Goal: Transaction & Acquisition: Obtain resource

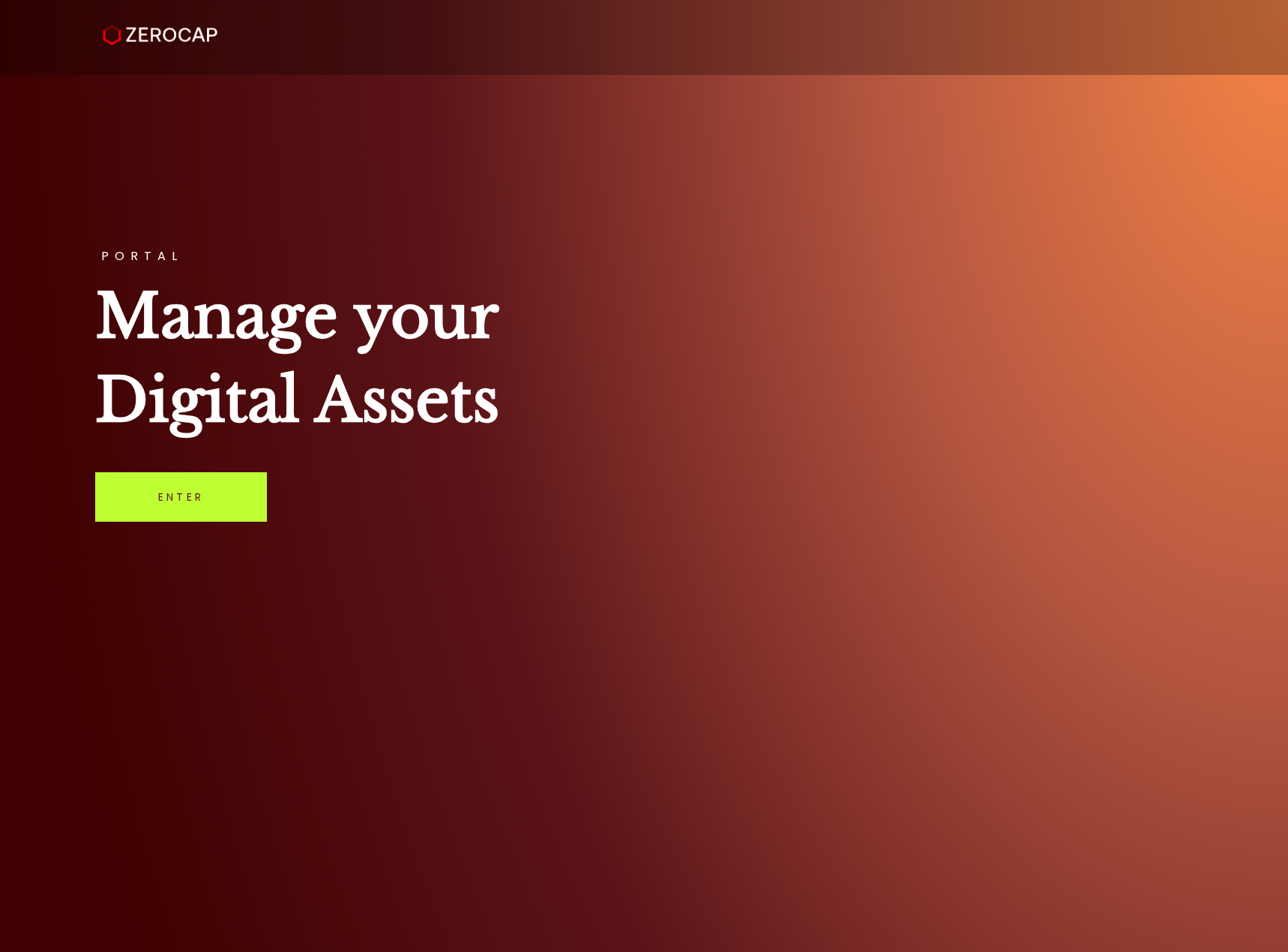
click at [238, 490] on link "Enter" at bounding box center [181, 496] width 172 height 49
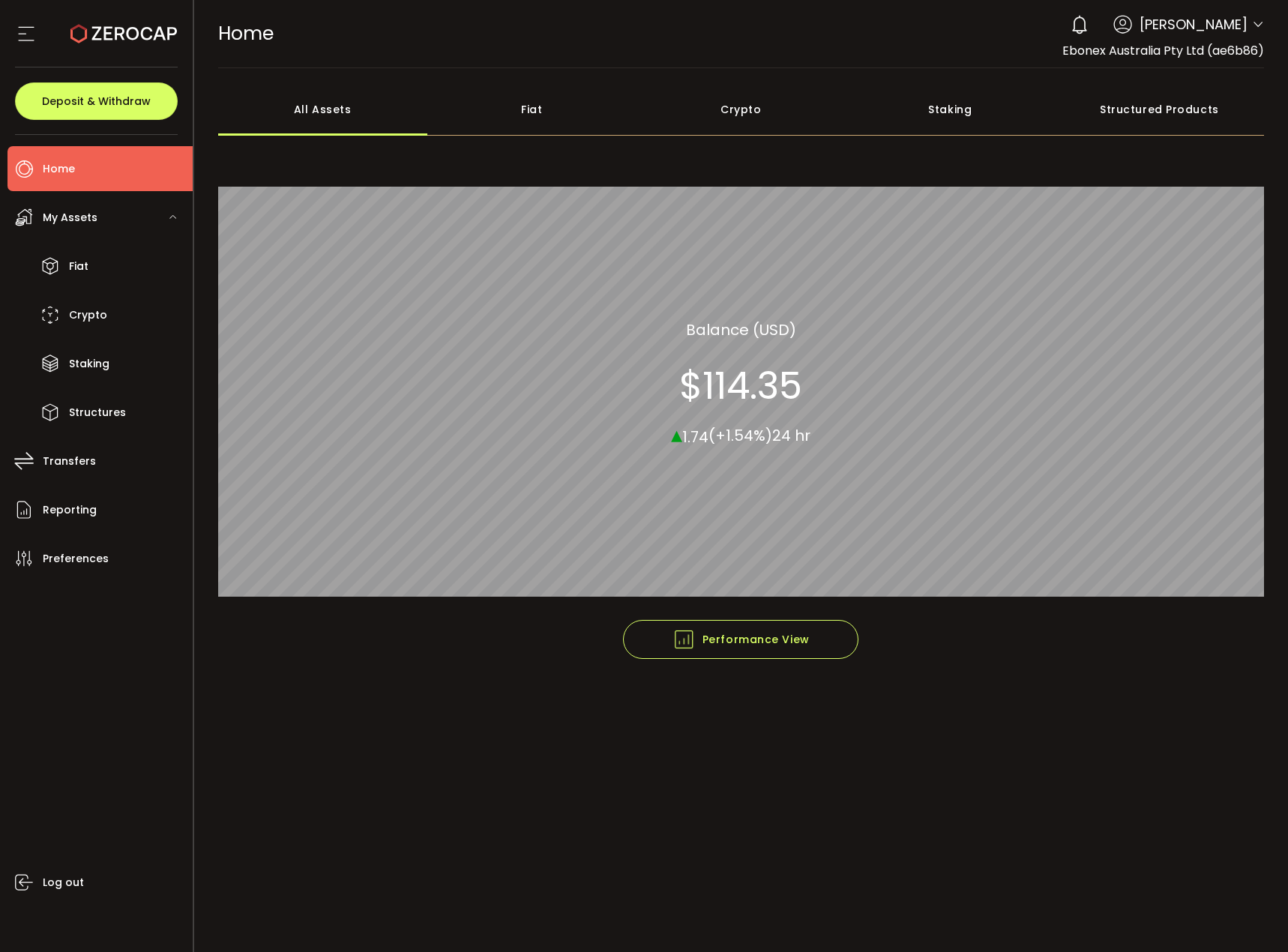
click at [758, 120] on div "Crypto" at bounding box center [741, 109] width 209 height 52
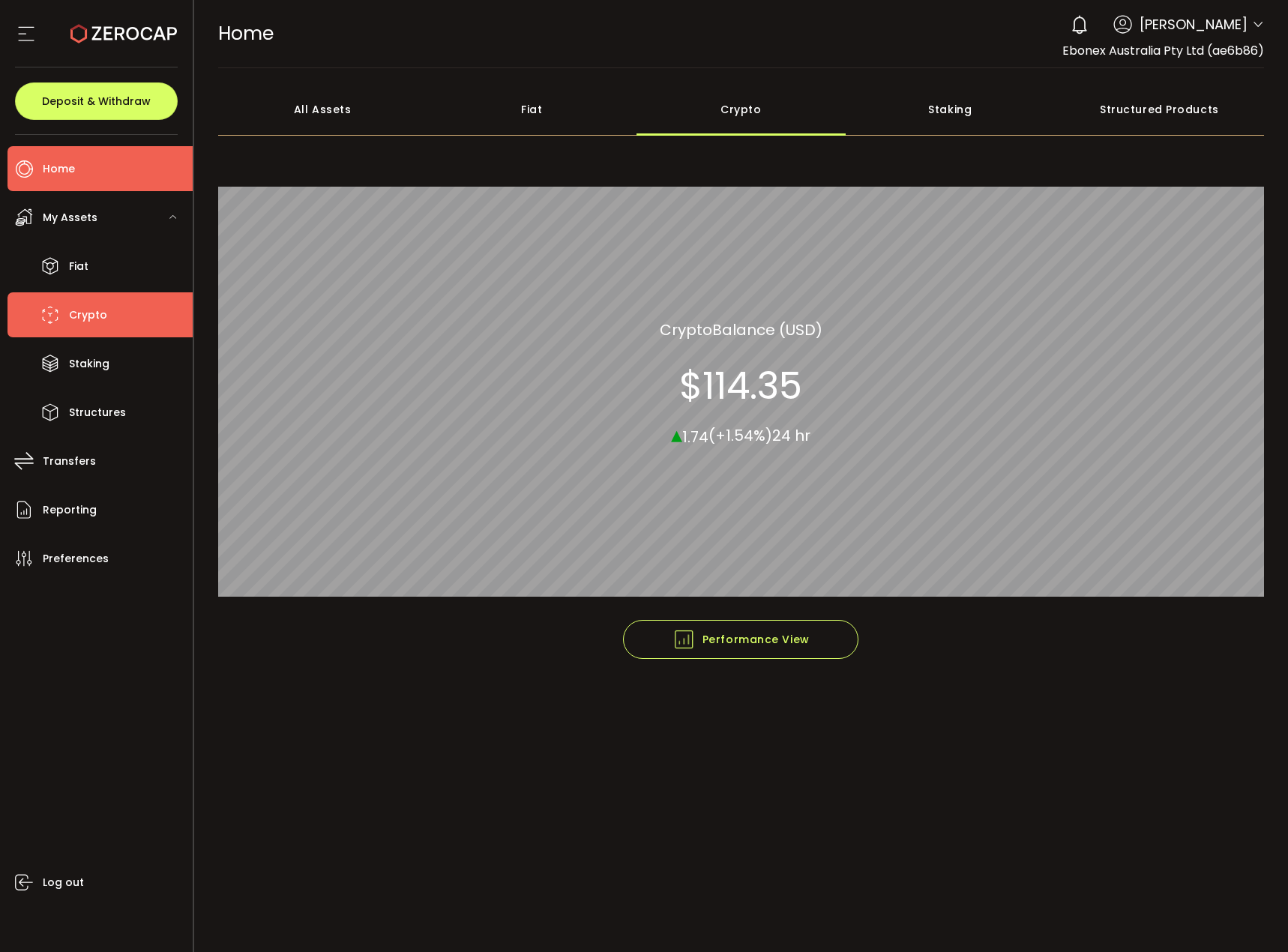
click at [100, 316] on span "Crypto" at bounding box center [88, 314] width 38 height 21
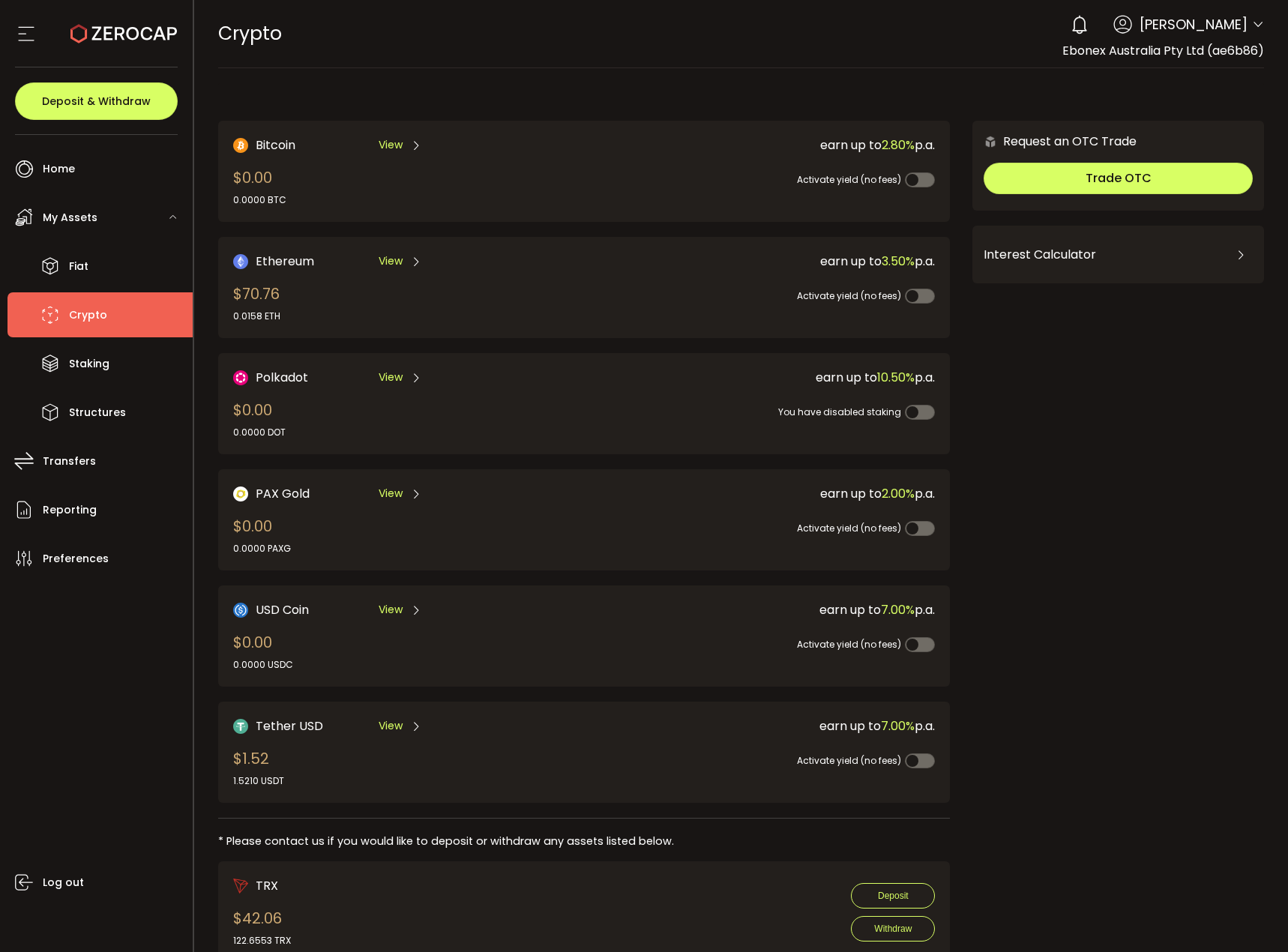
click at [1252, 17] on div "0 [PERSON_NAME] Account Ebonex Australia Pty Ltd (ae6b86) Preferences Reporting…" at bounding box center [1163, 24] width 201 height 33
click at [1247, 21] on div "0 [PERSON_NAME] Account Ebonex Australia Pty Ltd (ae6b86) Preferences Reporting…" at bounding box center [1163, 24] width 201 height 33
drag, startPoint x: 1229, startPoint y: 28, endPoint x: 1248, endPoint y: 26, distance: 19.1
click at [1229, 27] on span "[PERSON_NAME]" at bounding box center [1194, 24] width 108 height 21
click at [1254, 26] on icon at bounding box center [1257, 24] width 12 height 12
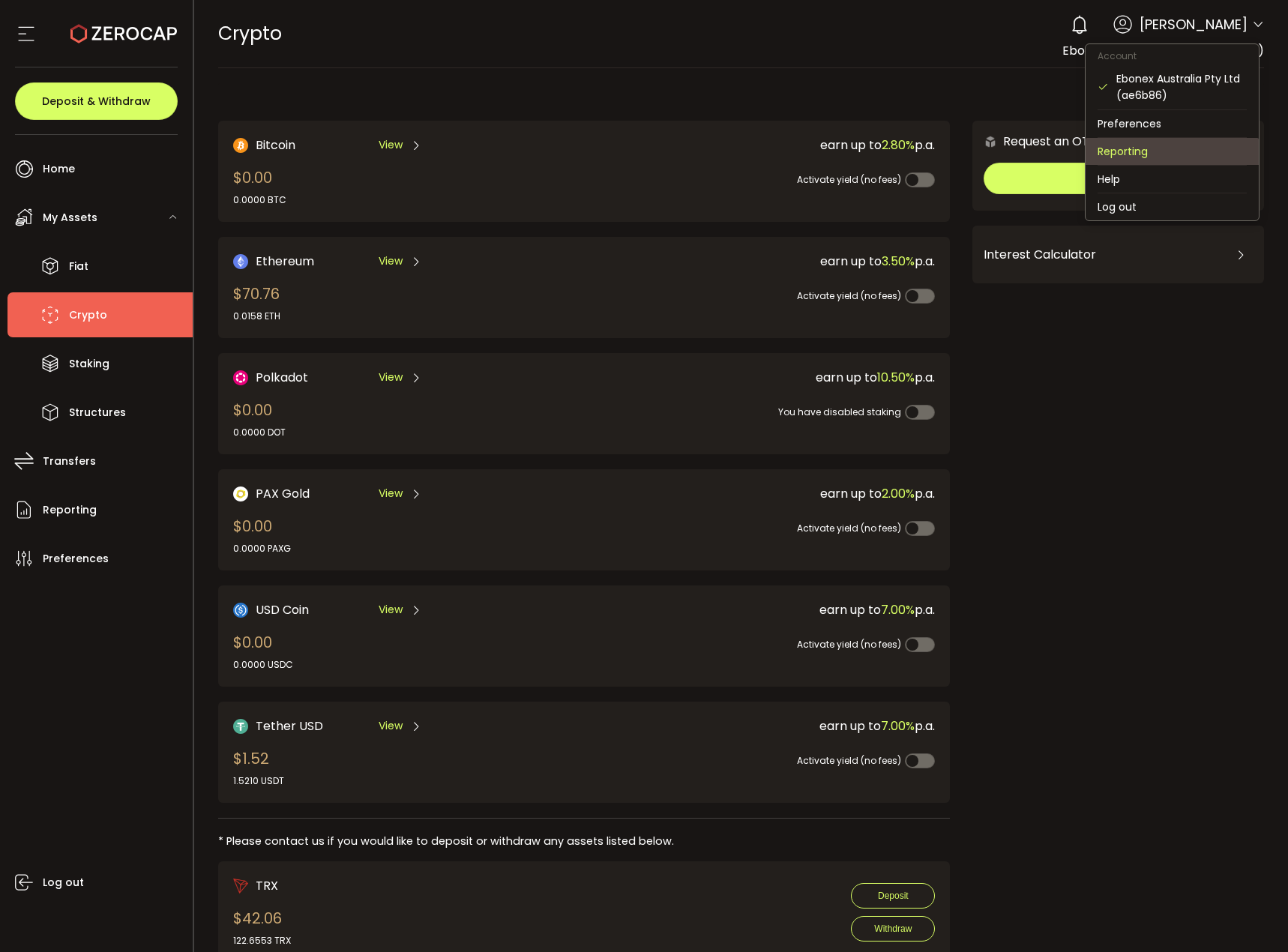
click at [1159, 154] on li "Reporting" at bounding box center [1172, 151] width 173 height 27
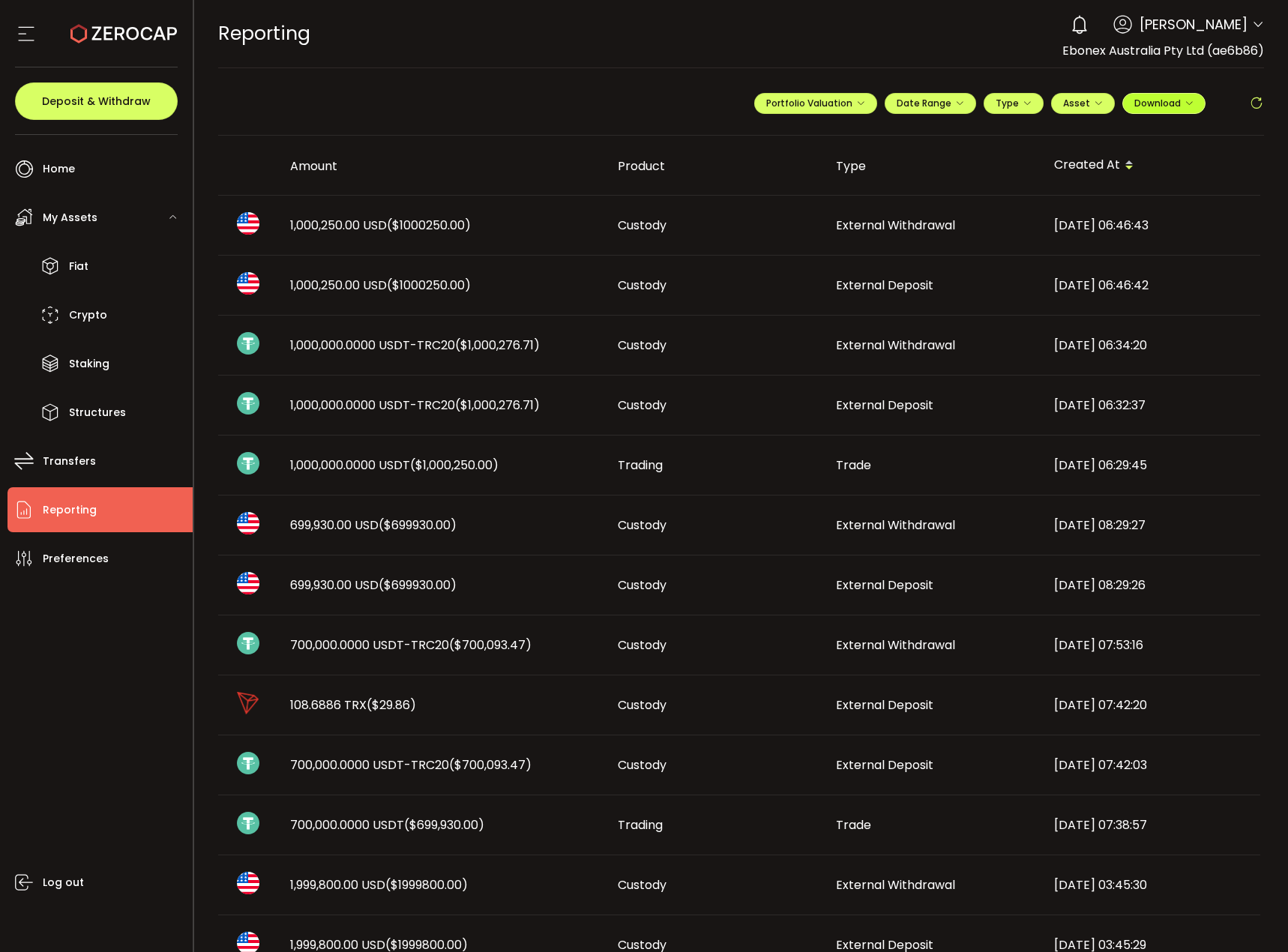
click at [1175, 106] on span "Download" at bounding box center [1164, 103] width 60 height 13
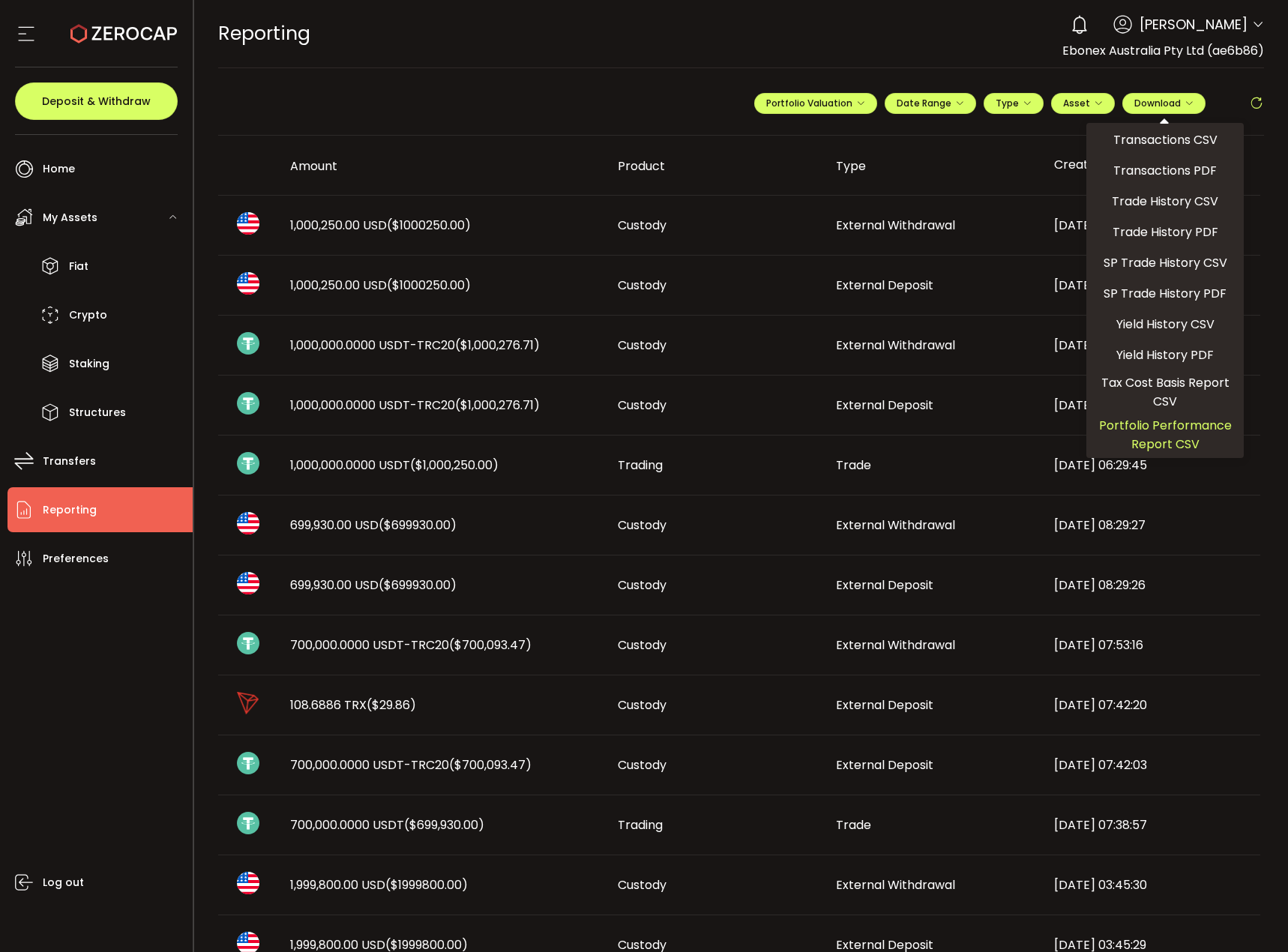
click at [1136, 428] on span "Portfolio Performance Report CSV" at bounding box center [1165, 435] width 145 height 37
click at [1187, 145] on span "Transactions CSV" at bounding box center [1166, 140] width 104 height 19
